Goal: Submit feedback/report problem: Provide input to the site owners about the experience or issues

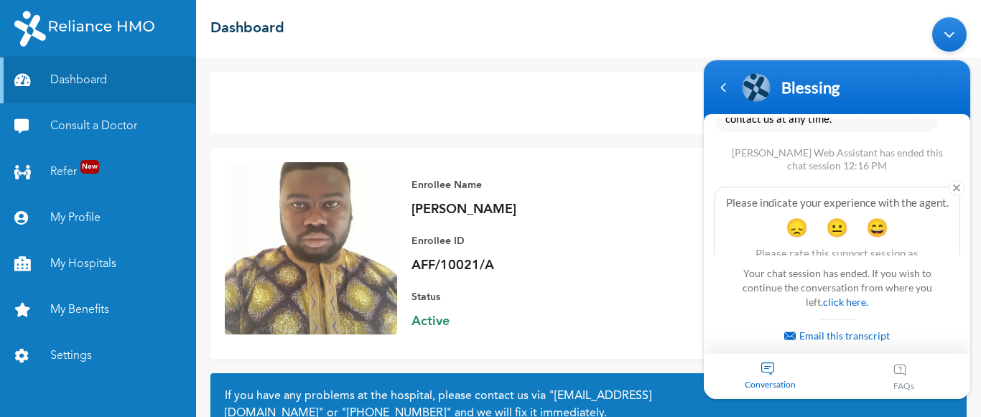
scroll to position [3483, 0]
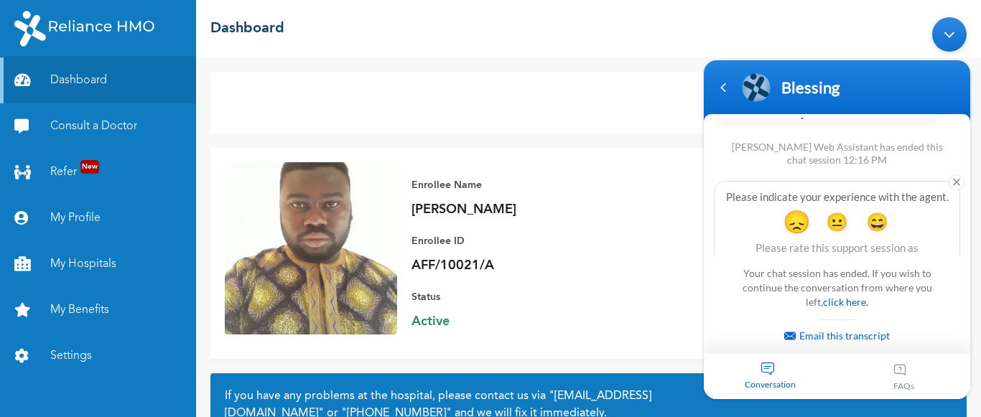
click at [791, 208] on span "😞" at bounding box center [797, 222] width 28 height 28
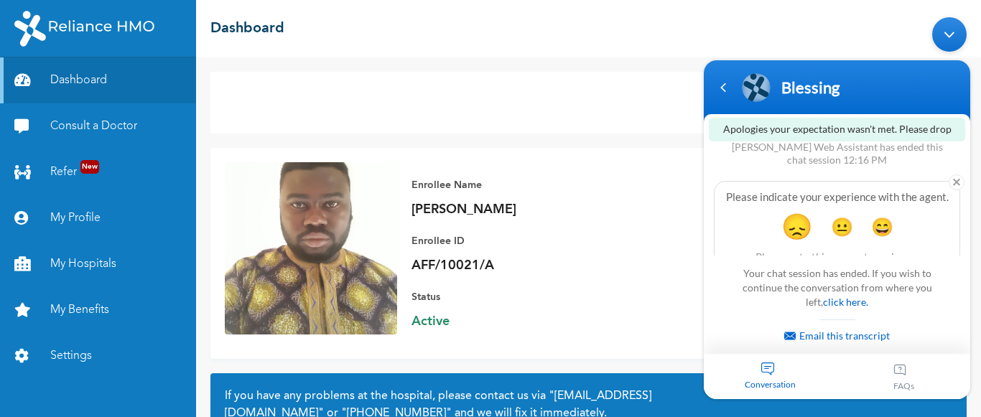
scroll to position [3597, 0]
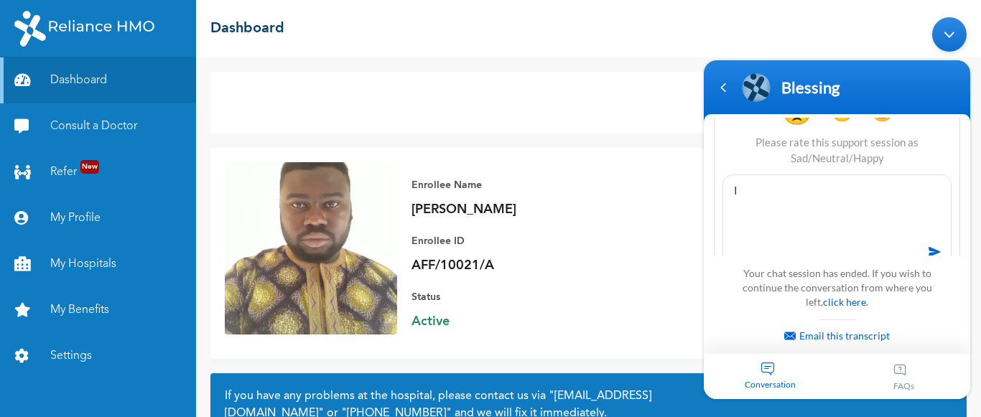
type textarea "I"
click at [794, 175] on textarea "I need follow up on my recent prescription" at bounding box center [837, 223] width 229 height 96
click at [934, 175] on textarea "I need follow-up on my recent prescription" at bounding box center [837, 223] width 229 height 96
type textarea "I need follow-up on my recent prescription. AFF/10021/A"
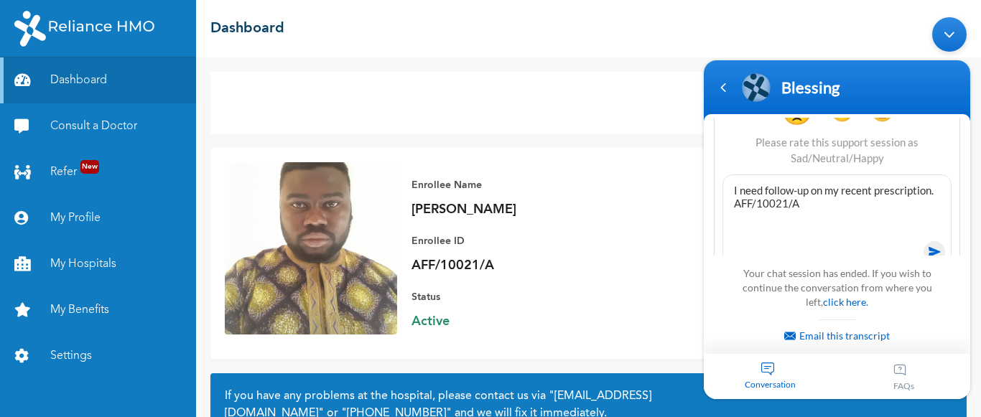
click at [929, 241] on span at bounding box center [935, 252] width 22 height 22
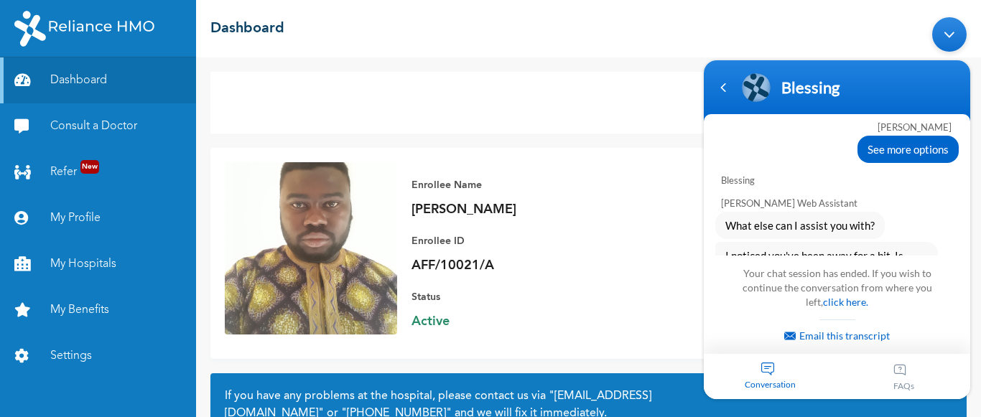
scroll to position [3480, 0]
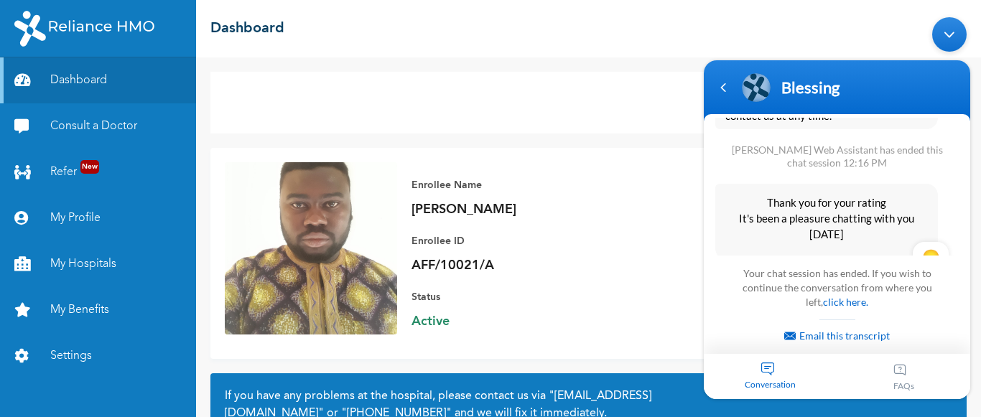
click at [515, 308] on div "Status Active" at bounding box center [512, 310] width 201 height 42
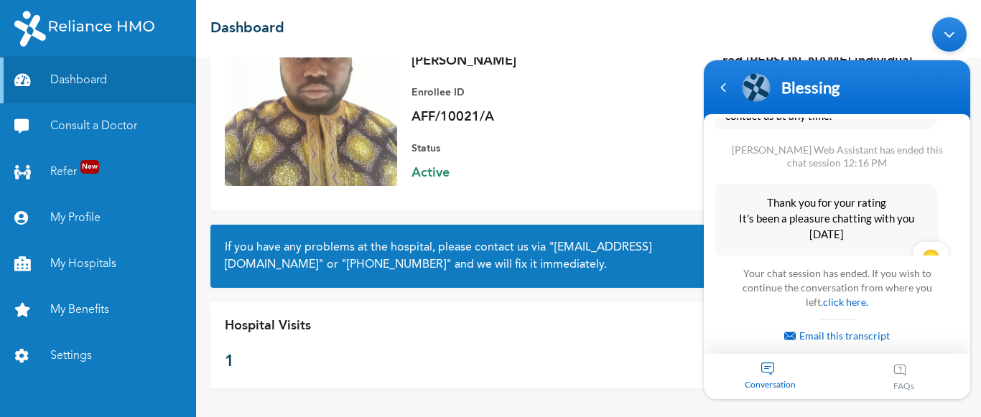
scroll to position [0, 0]
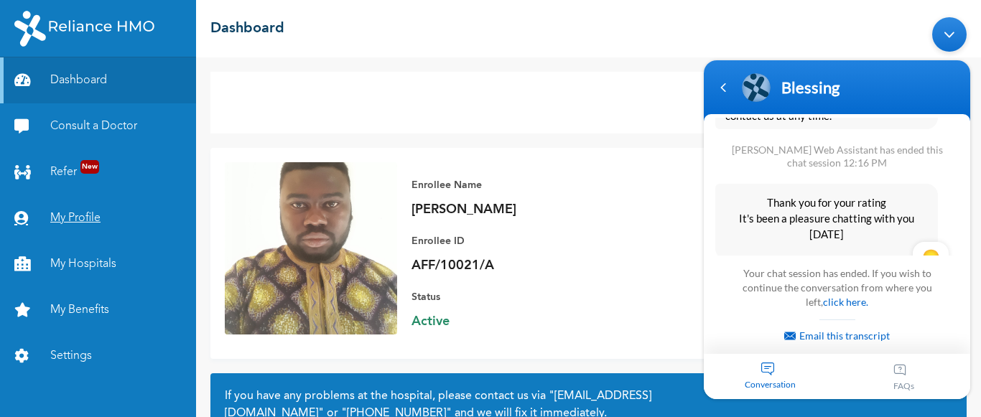
click at [80, 225] on link "My Profile" at bounding box center [98, 218] width 196 height 46
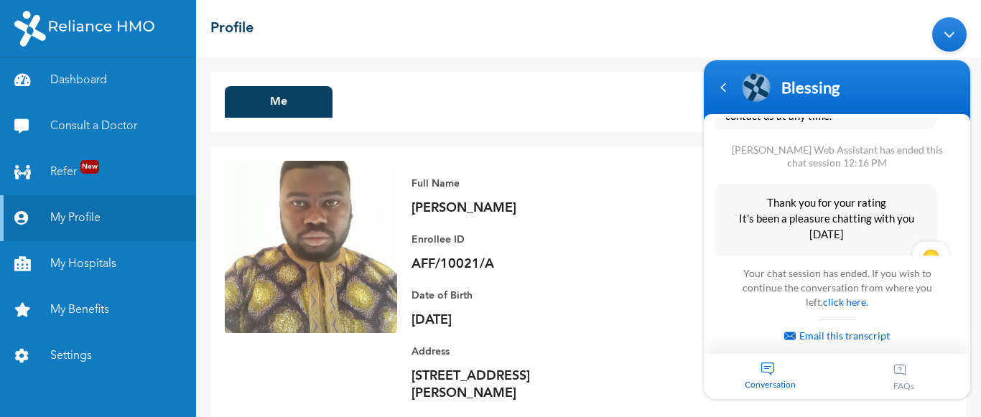
scroll to position [42, 0]
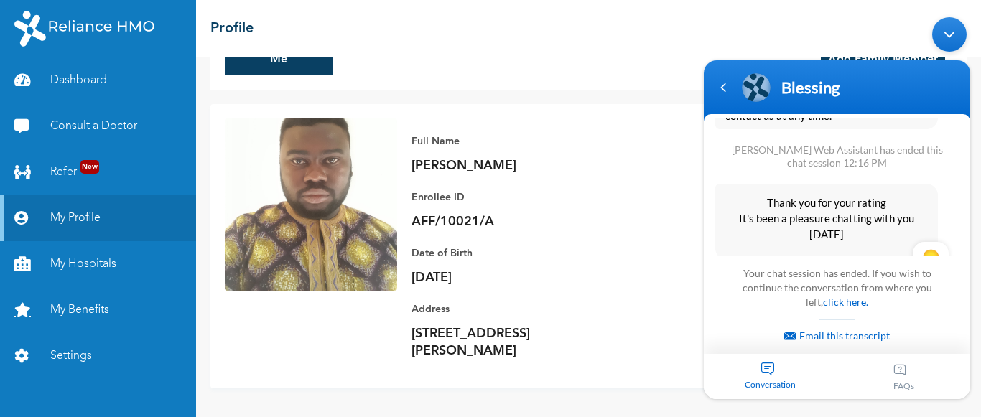
click at [80, 307] on link "My Benefits" at bounding box center [98, 310] width 196 height 46
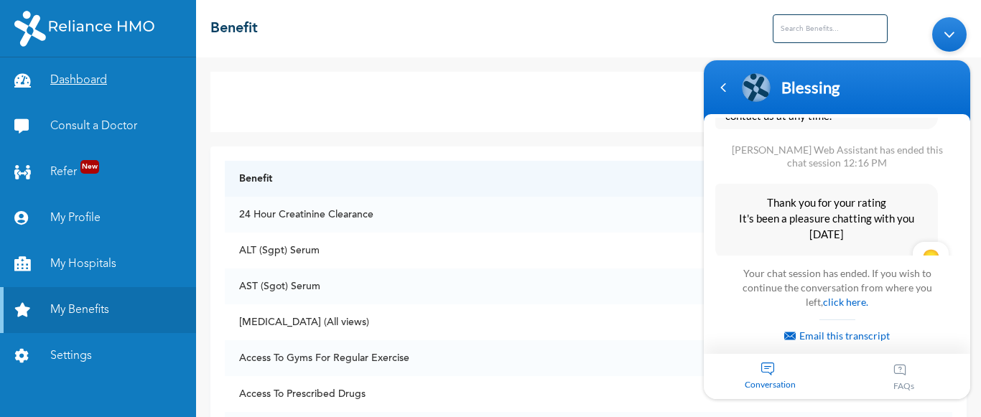
click at [93, 73] on link "Dashboard" at bounding box center [98, 80] width 196 height 46
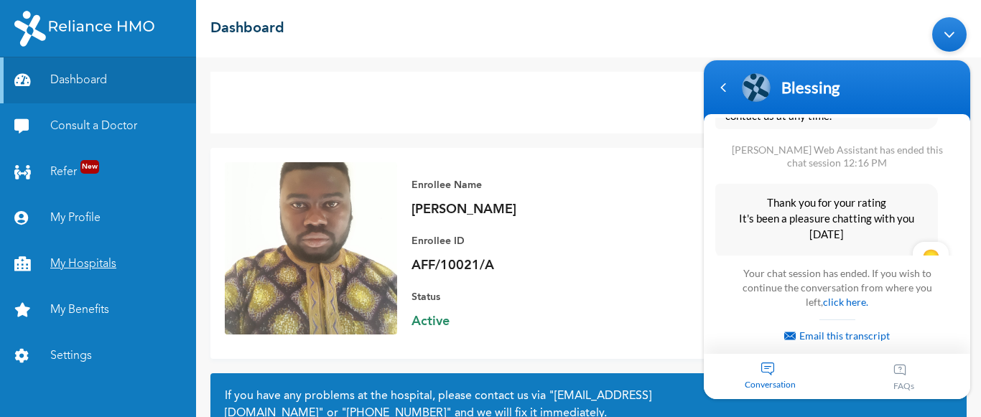
click at [83, 259] on link "My Hospitals" at bounding box center [98, 264] width 196 height 46
